Goal: Information Seeking & Learning: Find contact information

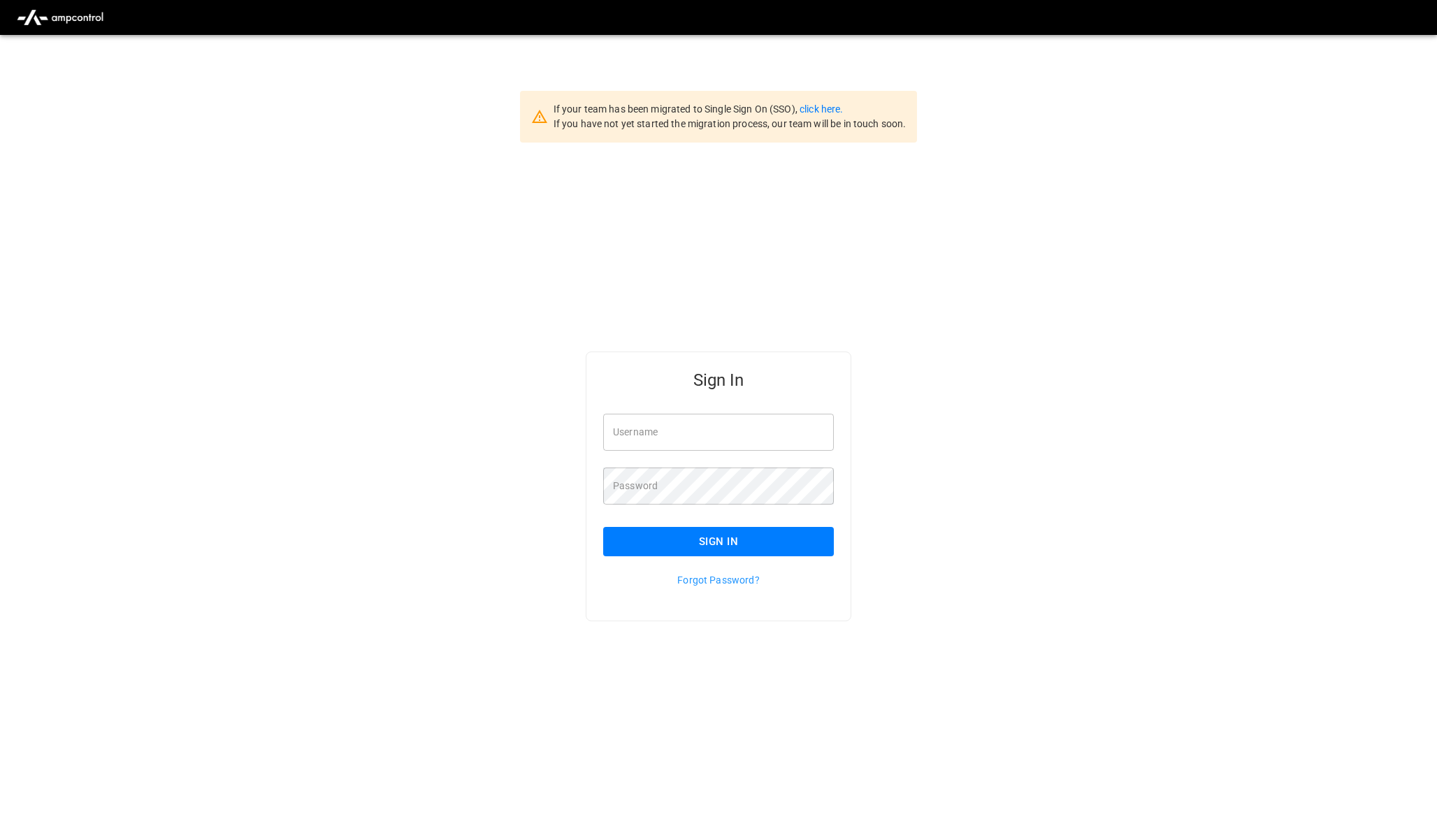
click at [687, 447] on input "Username" at bounding box center [718, 433] width 230 height 37
type input "**********"
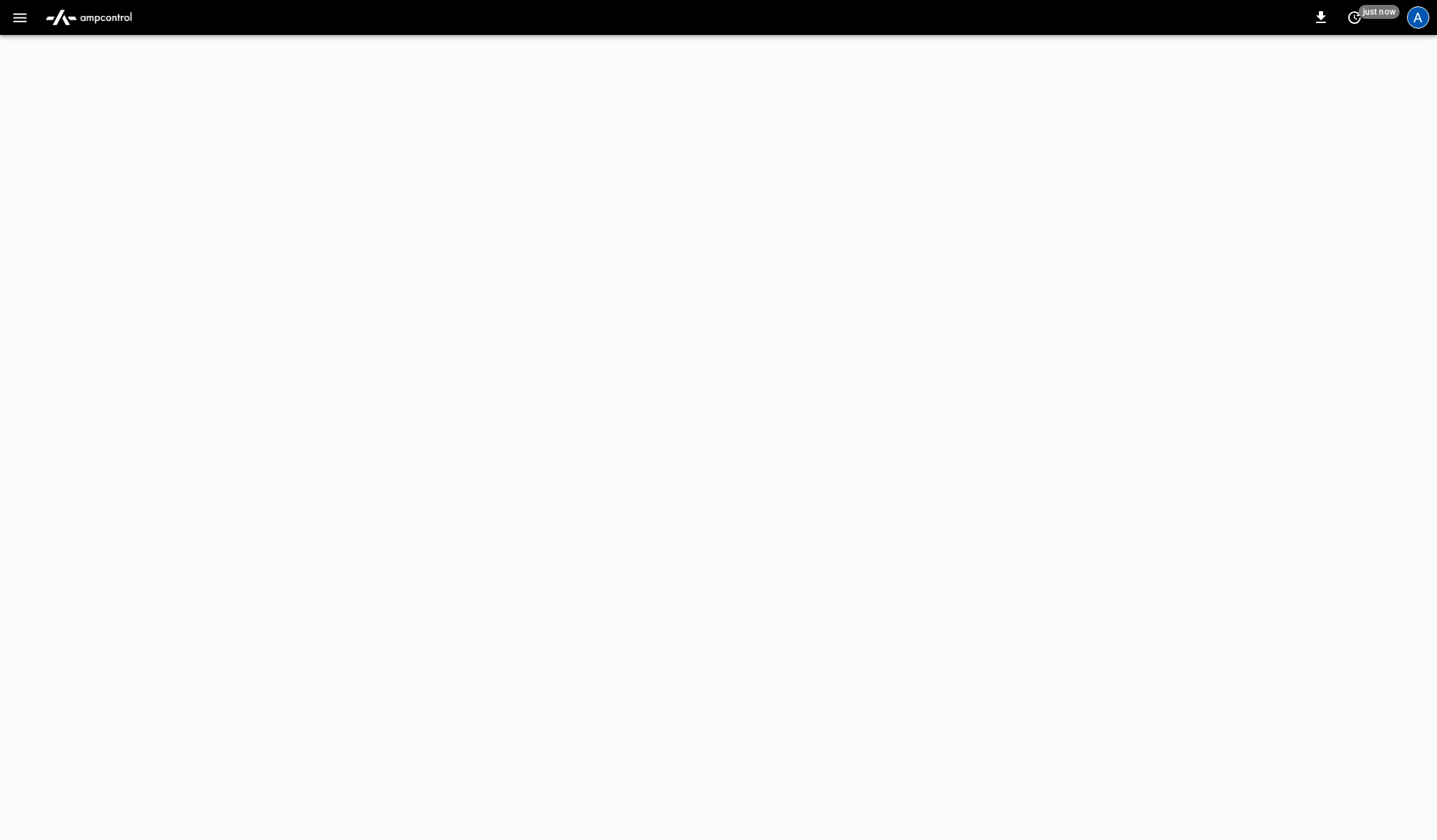
click at [1412, 24] on div "A" at bounding box center [1417, 17] width 23 height 23
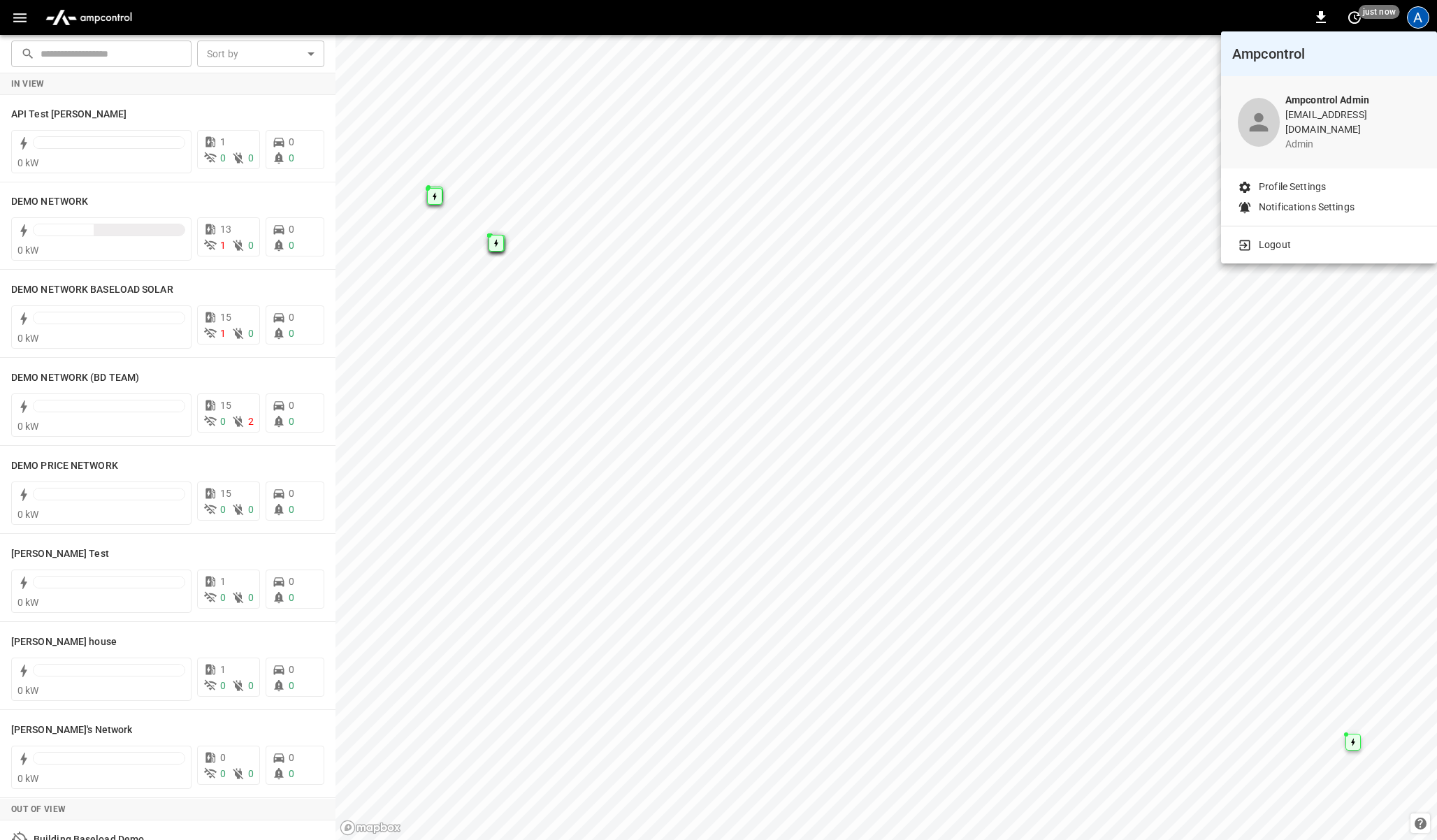
click at [22, 20] on div at bounding box center [718, 420] width 1437 height 840
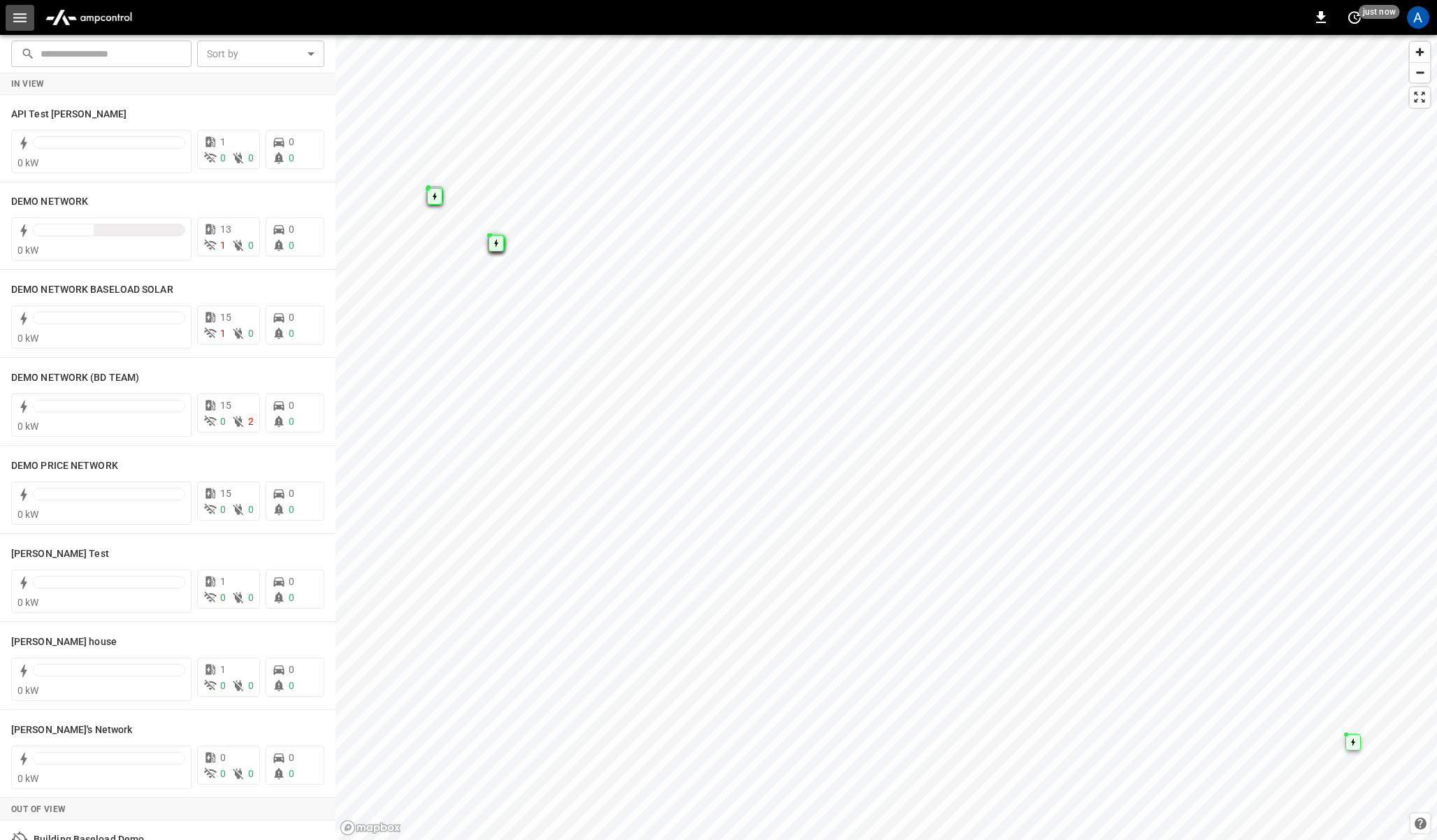
click at [23, 23] on icon "button" at bounding box center [20, 18] width 18 height 18
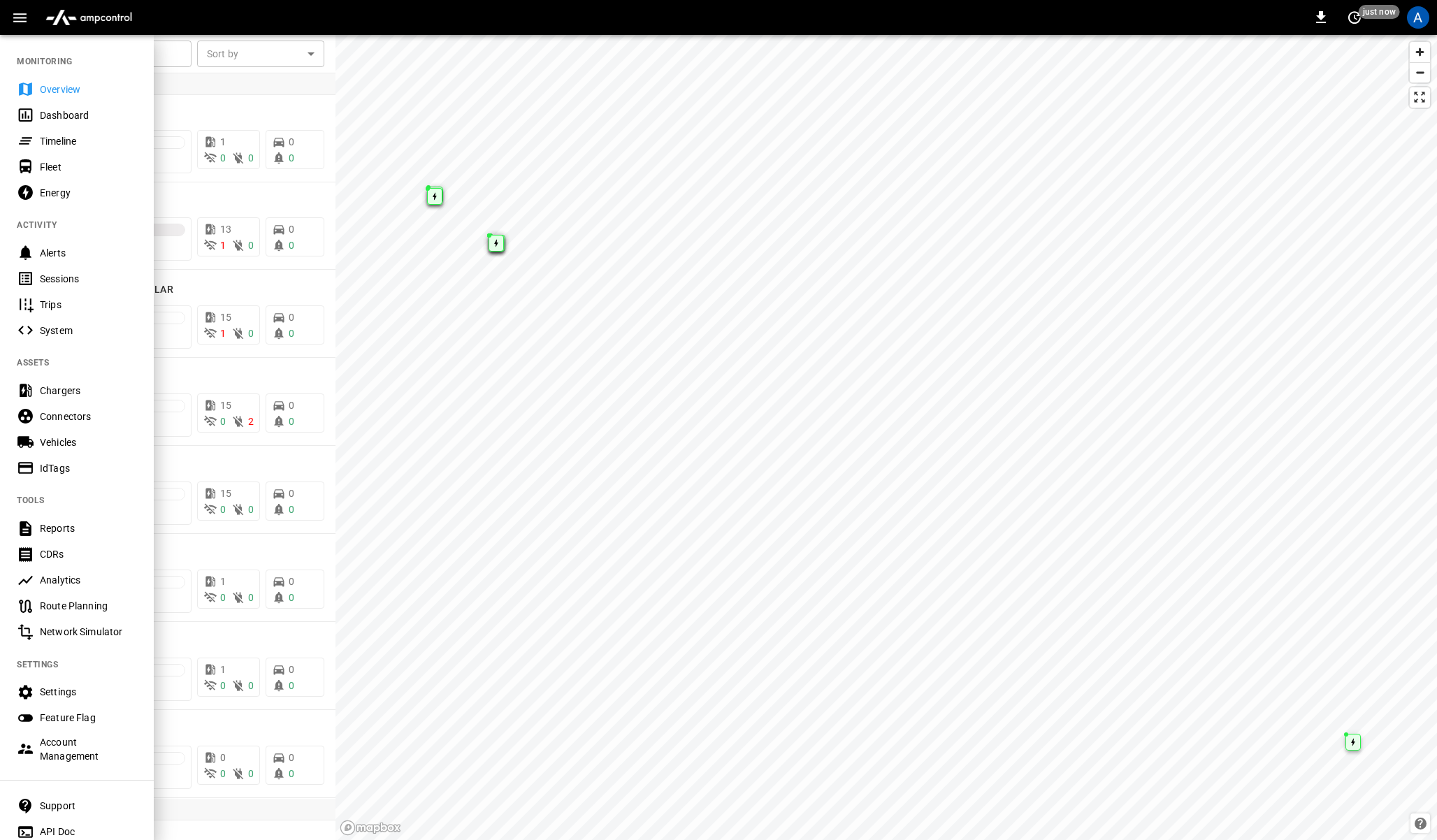
click at [51, 102] on div "Dashboard" at bounding box center [77, 115] width 153 height 26
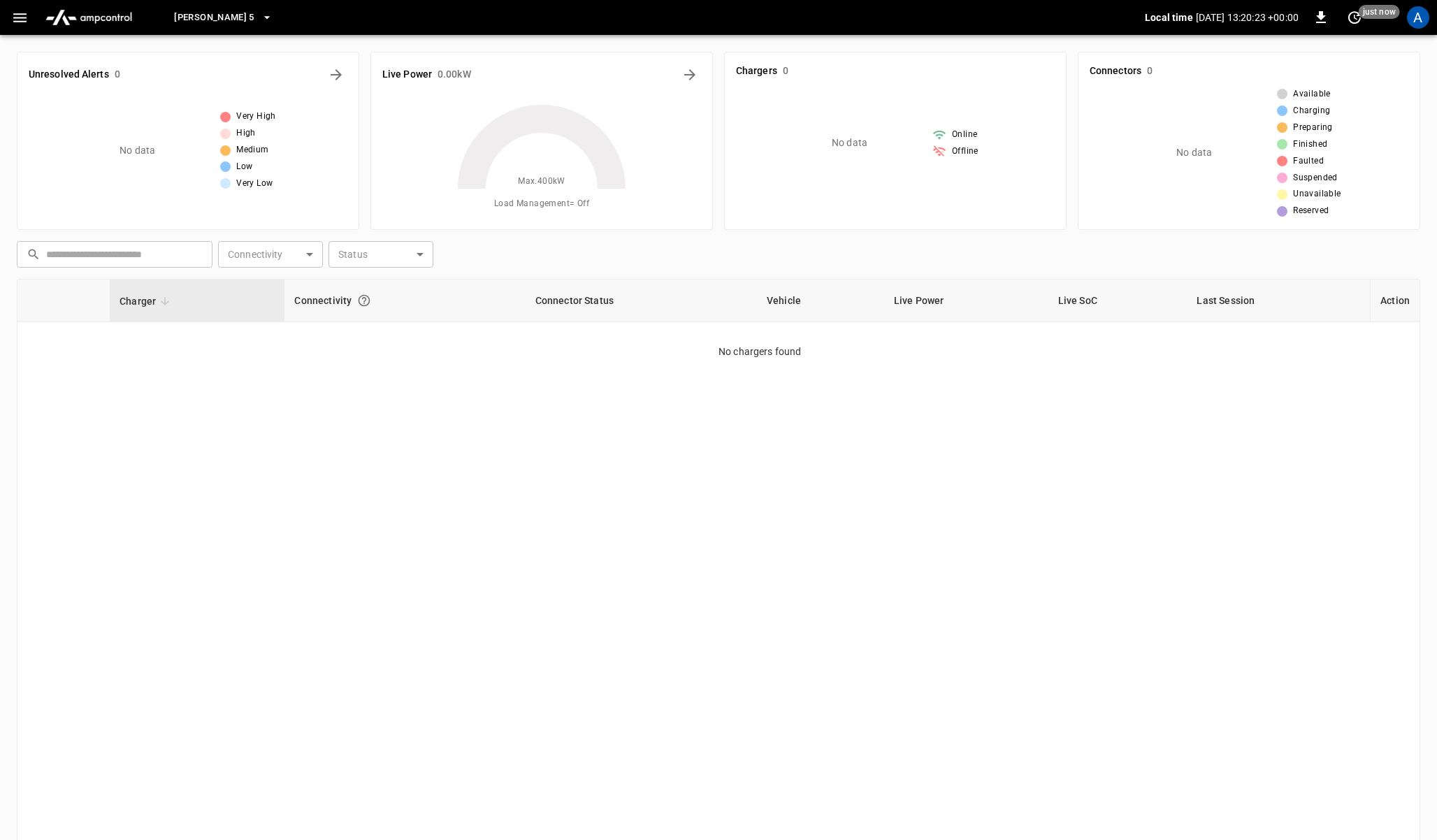
click at [19, 16] on icon "button" at bounding box center [20, 18] width 18 height 18
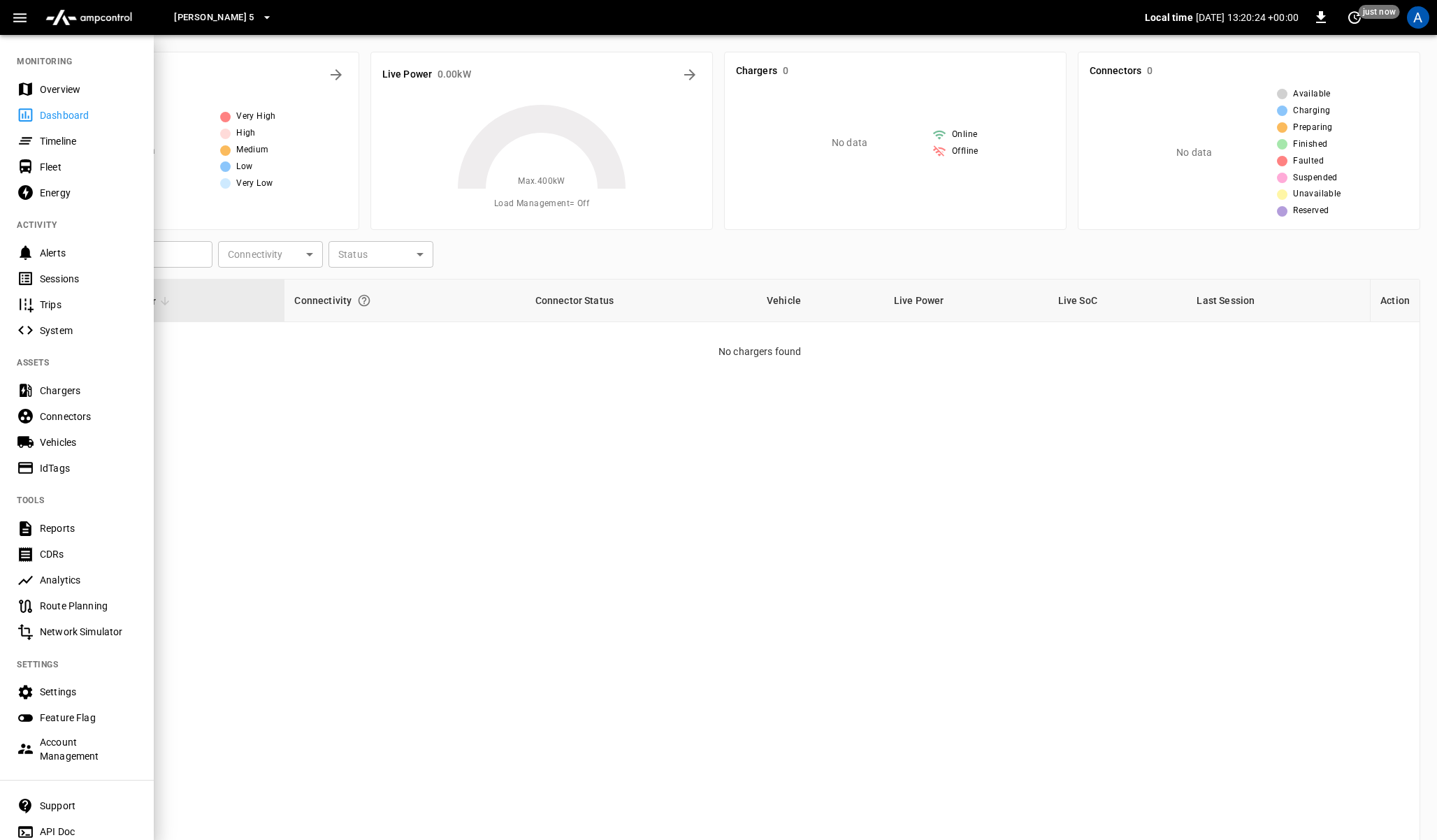
click at [39, 144] on div "Timeline" at bounding box center [77, 141] width 153 height 26
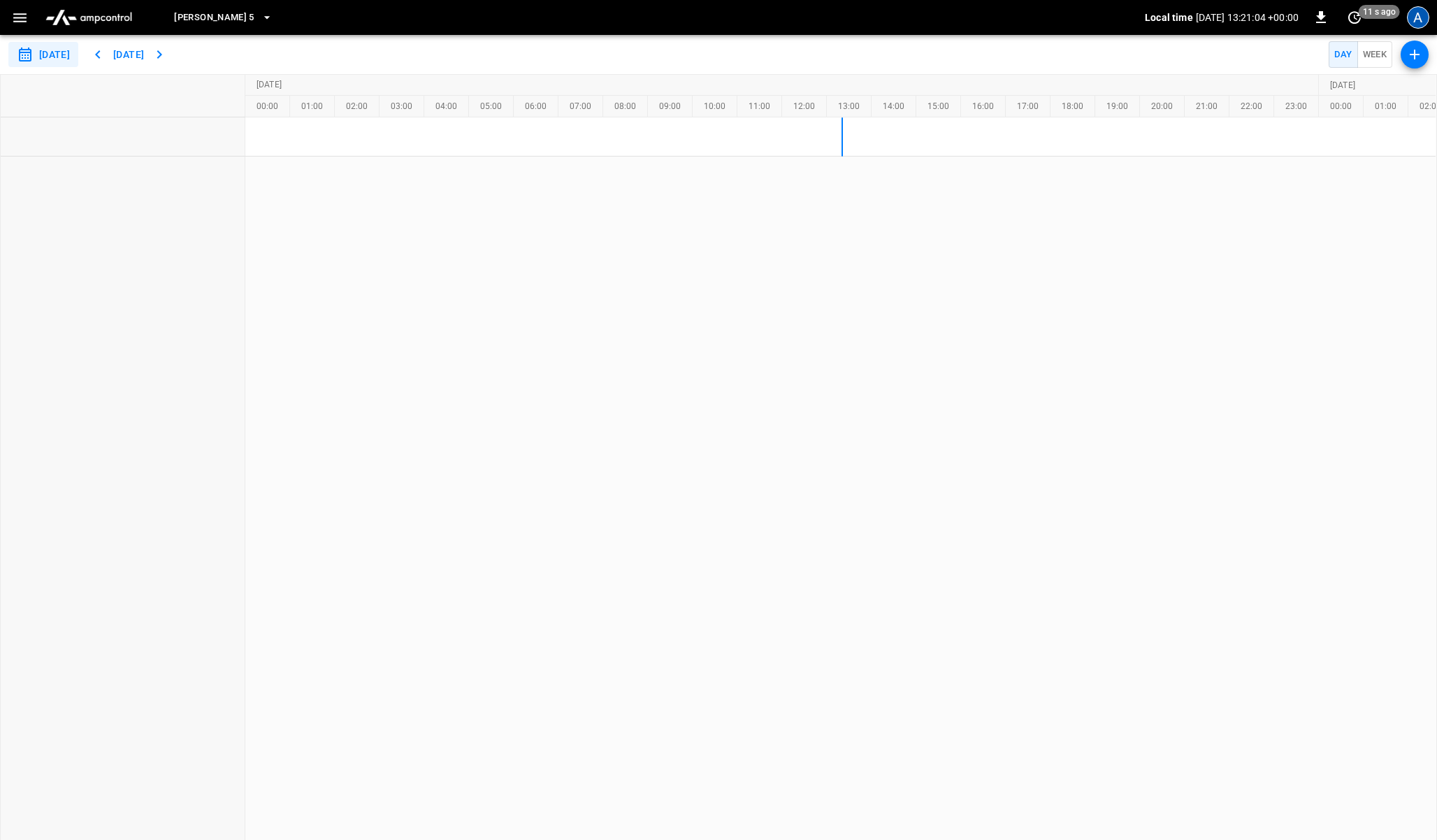
click at [1423, 18] on div "A" at bounding box center [1417, 17] width 23 height 23
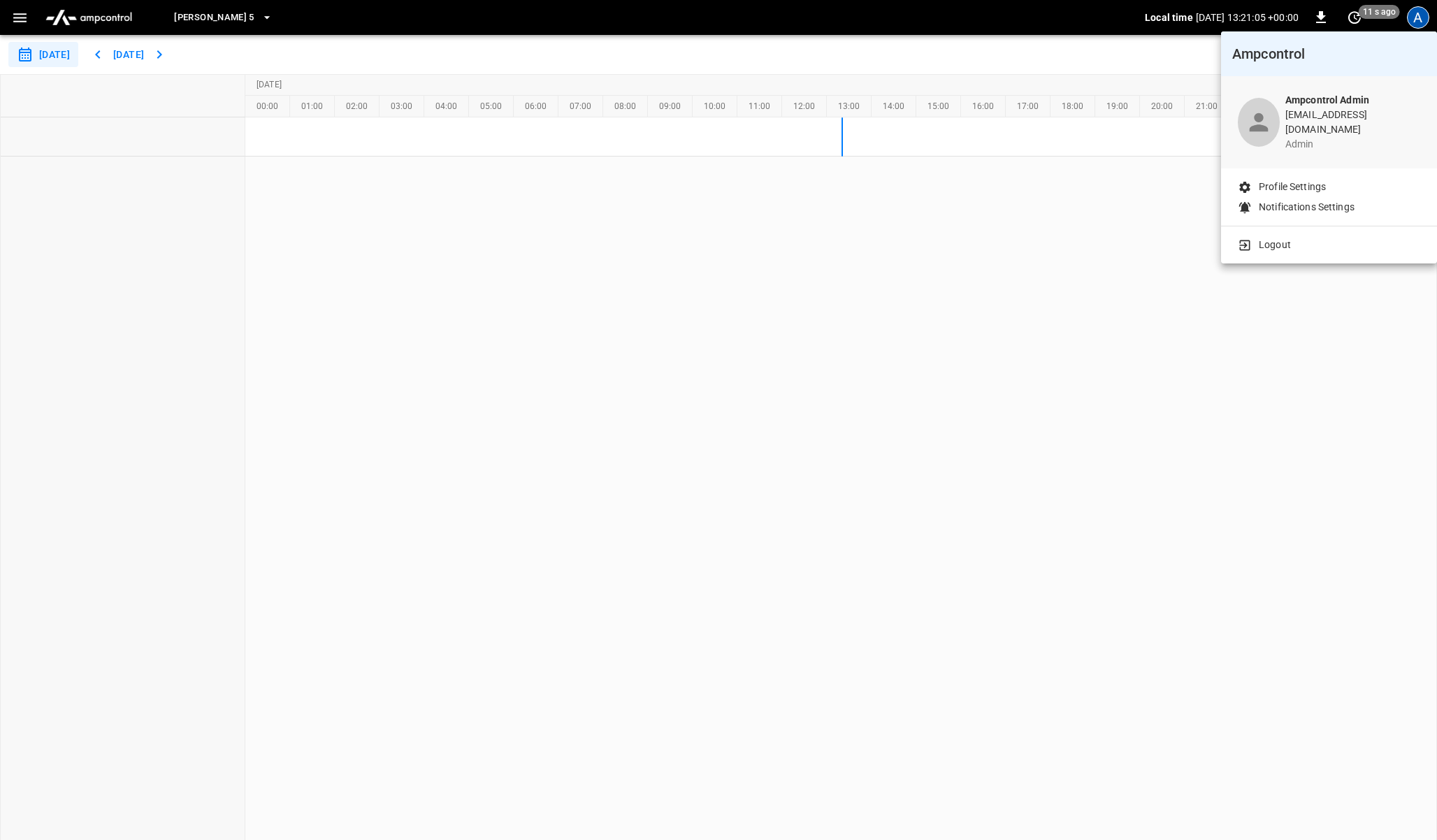
click at [409, 36] on div at bounding box center [718, 420] width 1437 height 840
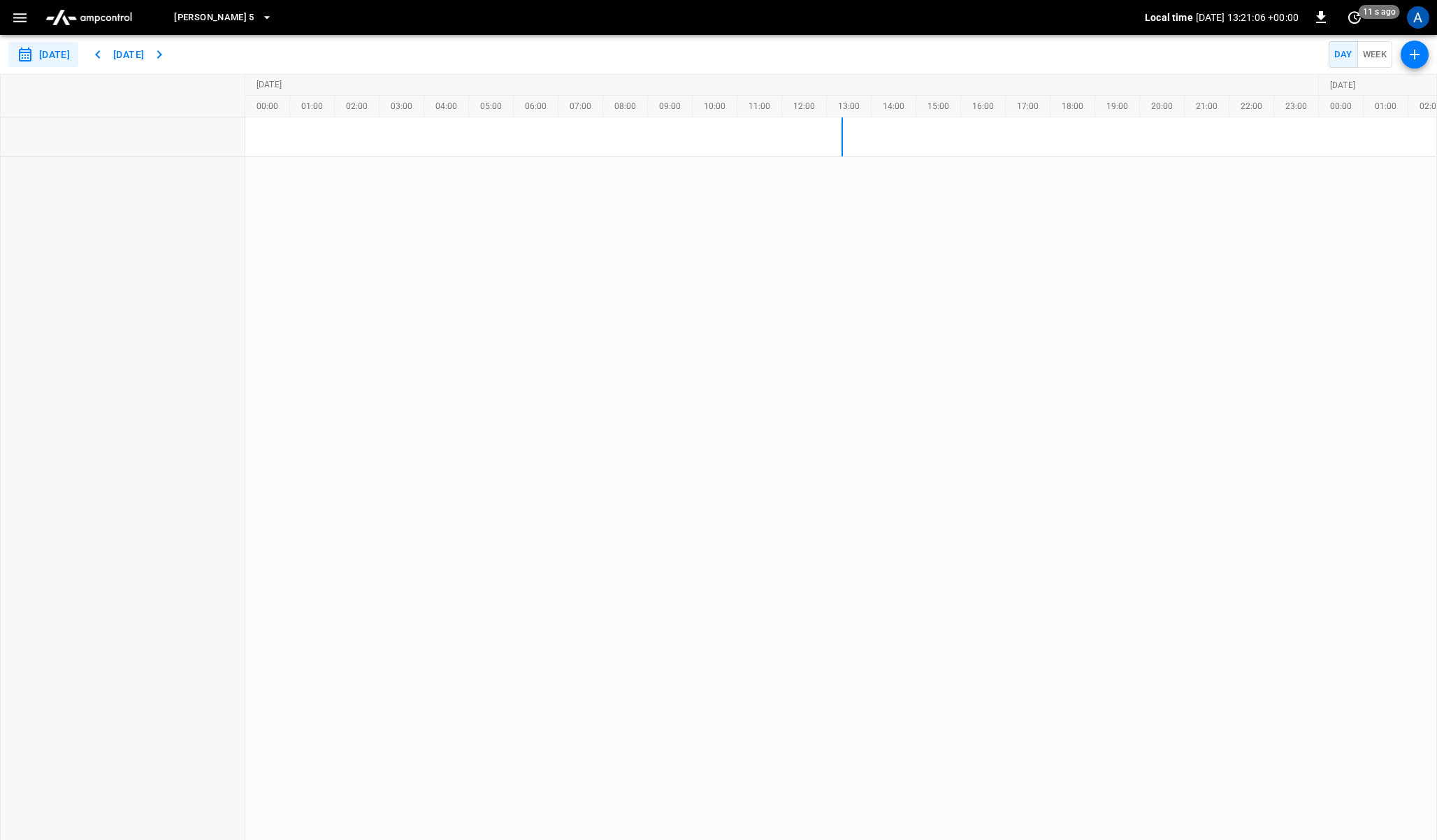
click at [17, 14] on icon "button" at bounding box center [20, 18] width 18 height 18
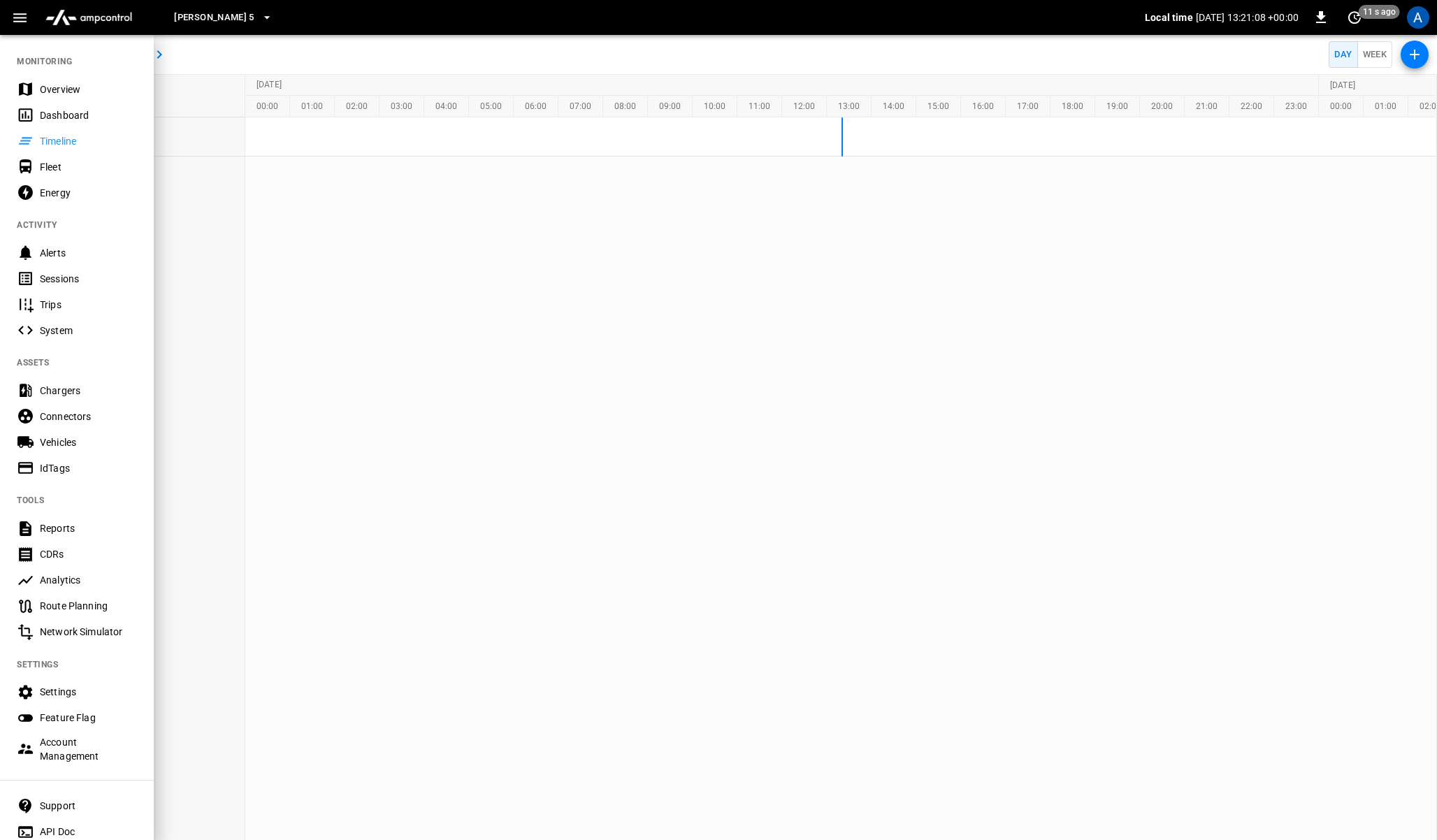
click at [44, 801] on div "Support" at bounding box center [88, 806] width 97 height 14
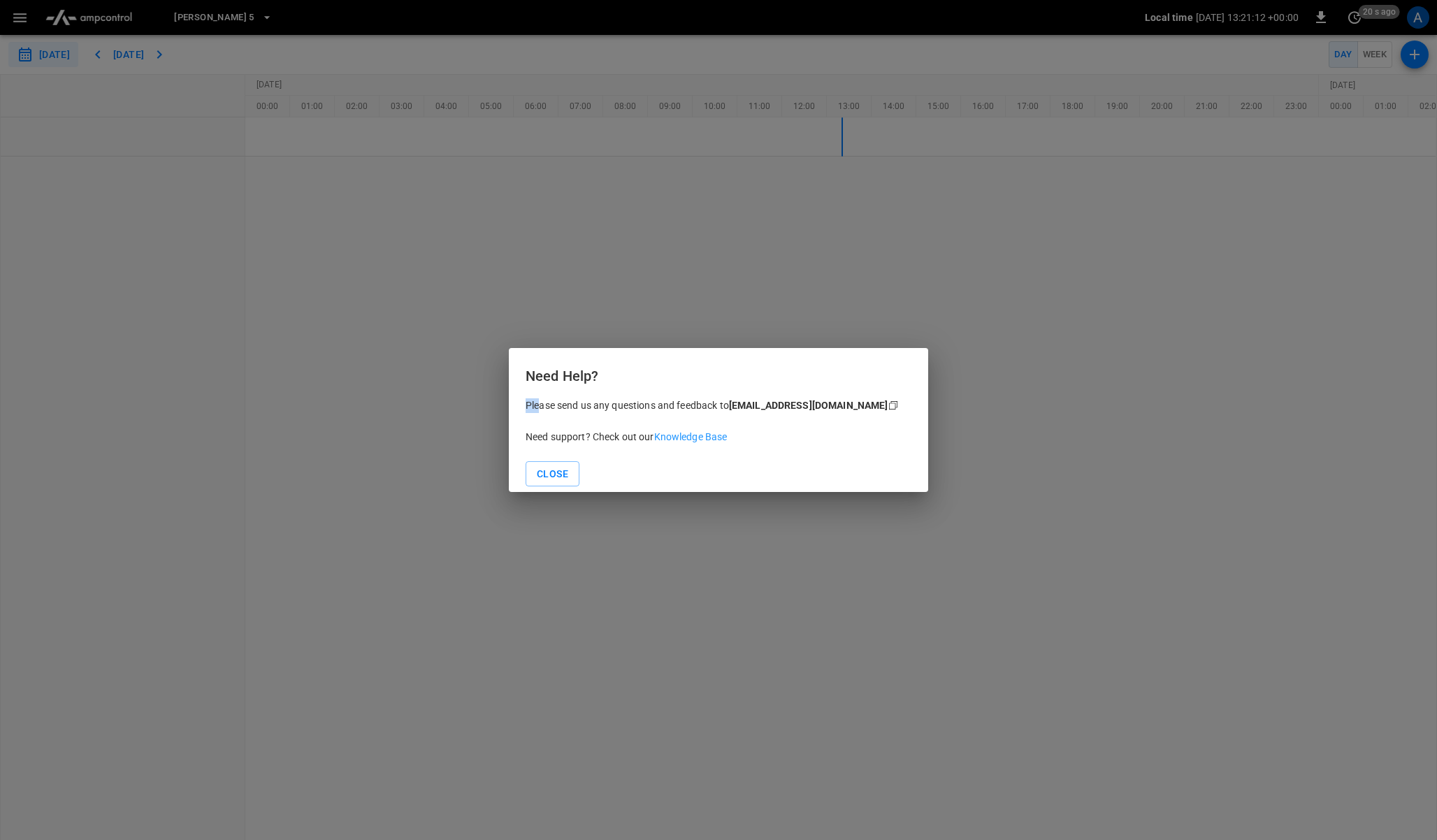
drag, startPoint x: 541, startPoint y: 402, endPoint x: 686, endPoint y: 394, distance: 145.2
click at [686, 394] on div "Need Help? Please send us any questions and feedback to support@ampcontrol.io C…" at bounding box center [718, 420] width 419 height 145
drag, startPoint x: 539, startPoint y: 434, endPoint x: 612, endPoint y: 432, distance: 73.0
click at [612, 432] on p "Need support? Check out our Knowledge Base" at bounding box center [718, 437] width 386 height 15
click at [635, 434] on p "Need support? Check out our Knowledge Base" at bounding box center [718, 437] width 386 height 15
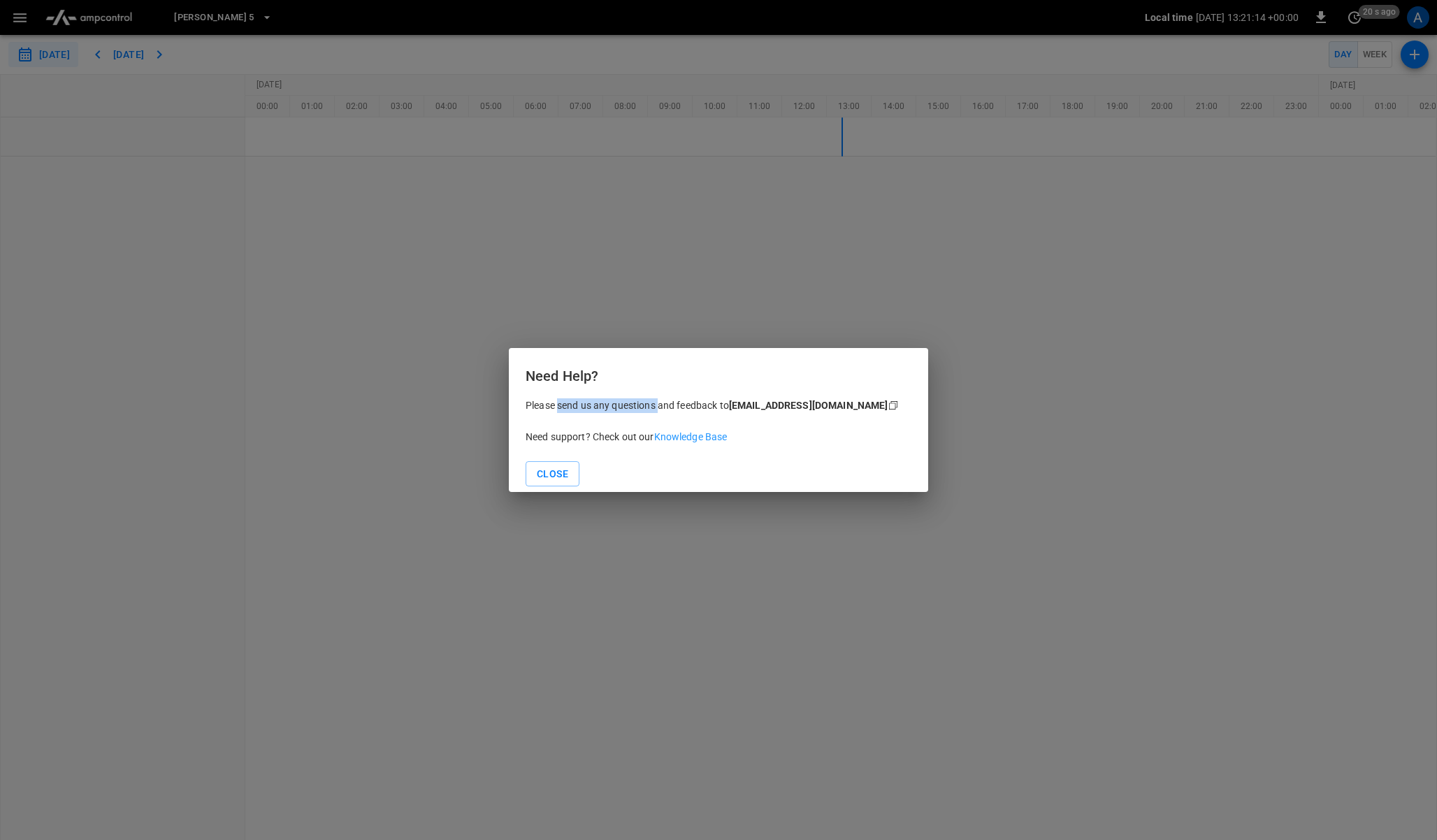
drag, startPoint x: 559, startPoint y: 411, endPoint x: 662, endPoint y: 403, distance: 103.3
click at [662, 403] on p "Please send us any questions and feedback to support@ampcontrol.io Copy" at bounding box center [718, 405] width 386 height 15
click at [702, 404] on p "Please send us any questions and feedback to support@ampcontrol.io Copy" at bounding box center [718, 405] width 386 height 15
click at [544, 197] on div "Need Help? Please send us any questions and feedback to support@ampcontrol.io C…" at bounding box center [718, 420] width 1437 height 840
